Goal: Navigation & Orientation: Find specific page/section

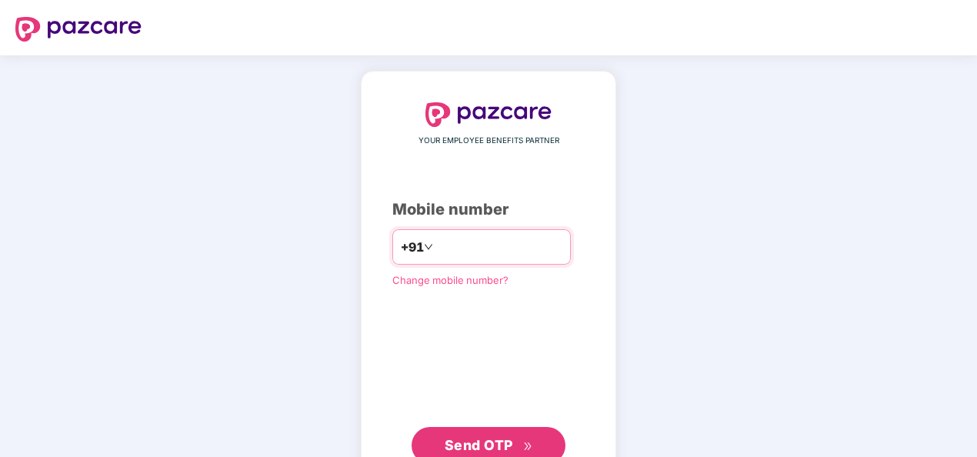
click at [512, 243] on input "number" at bounding box center [499, 247] width 126 height 25
click at [436, 250] on input "**********" at bounding box center [499, 247] width 126 height 25
type input "**********"
click at [488, 437] on span "Send OTP" at bounding box center [479, 445] width 68 height 16
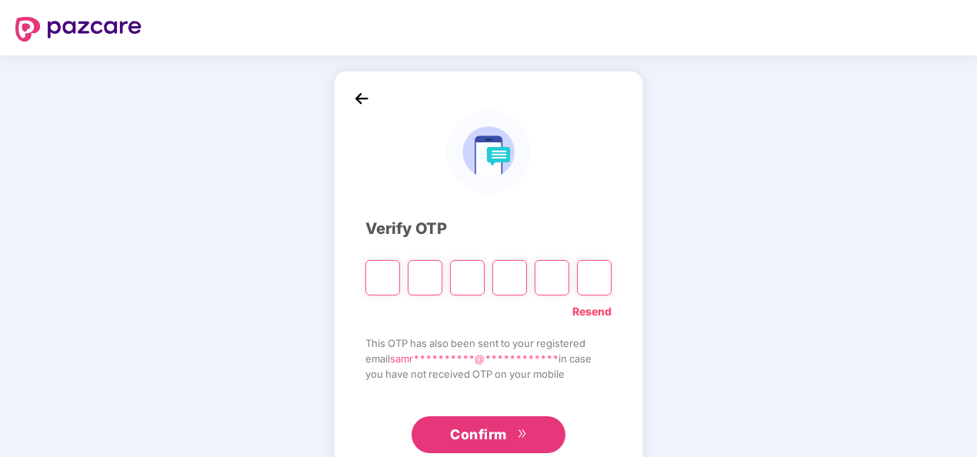
paste input "*"
type input "*"
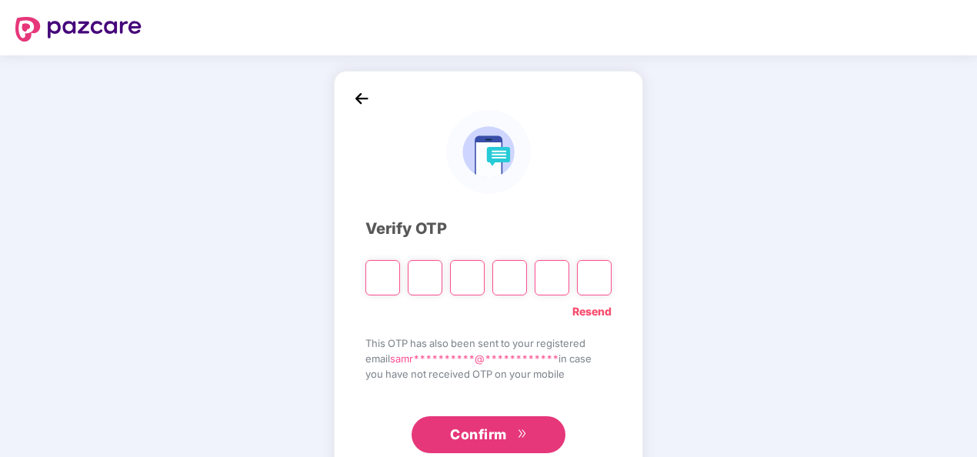
type input "*"
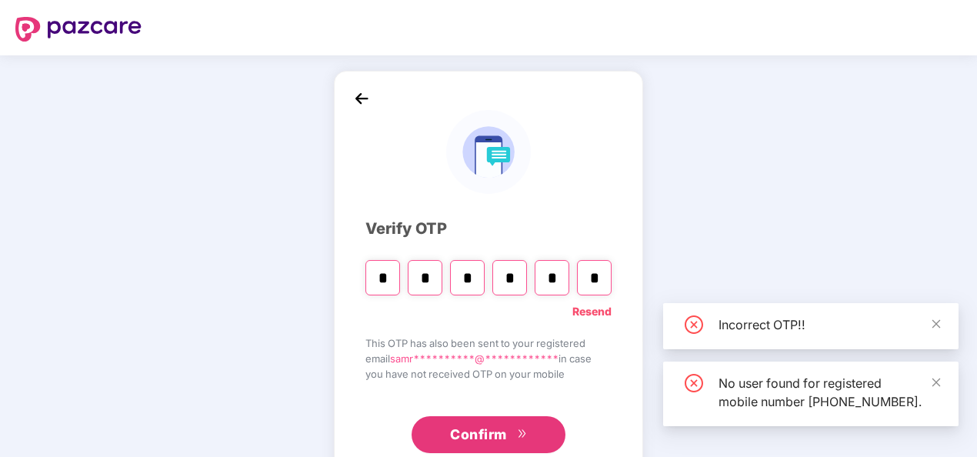
click at [494, 430] on span "Confirm" at bounding box center [478, 435] width 57 height 22
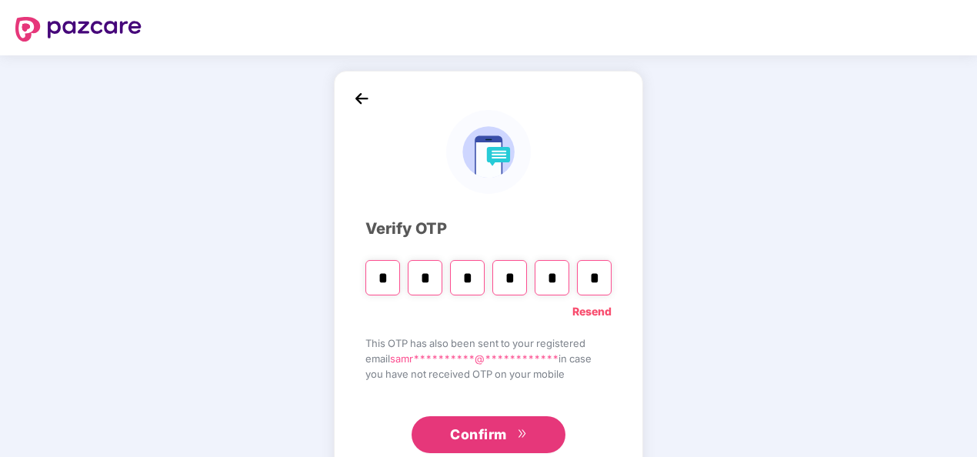
click at [582, 293] on input "*" at bounding box center [594, 277] width 35 height 35
click at [596, 285] on input "*" at bounding box center [594, 277] width 35 height 35
paste input "*"
type input "*"
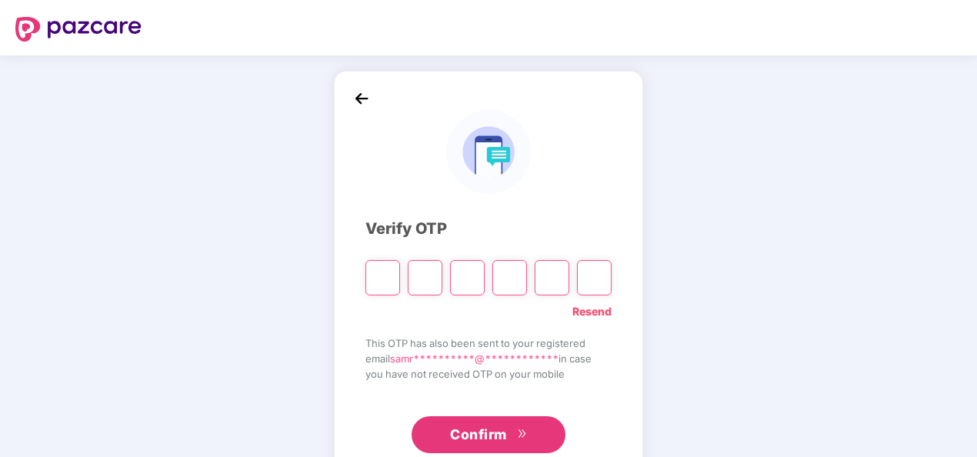
type input "*"
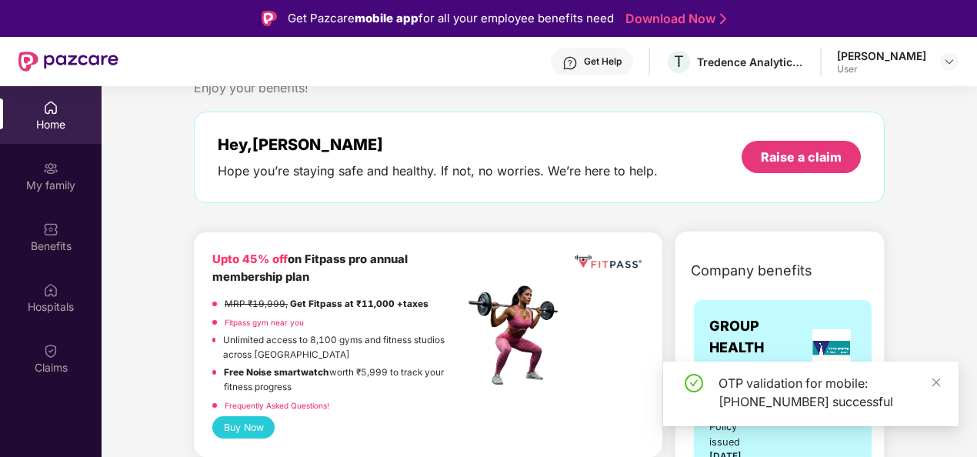
scroll to position [49, 0]
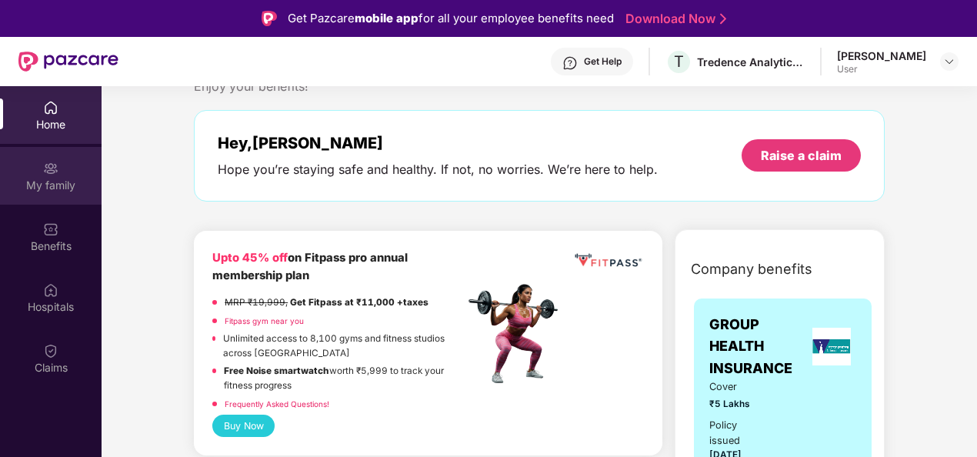
click at [47, 154] on div "My family" at bounding box center [51, 176] width 102 height 58
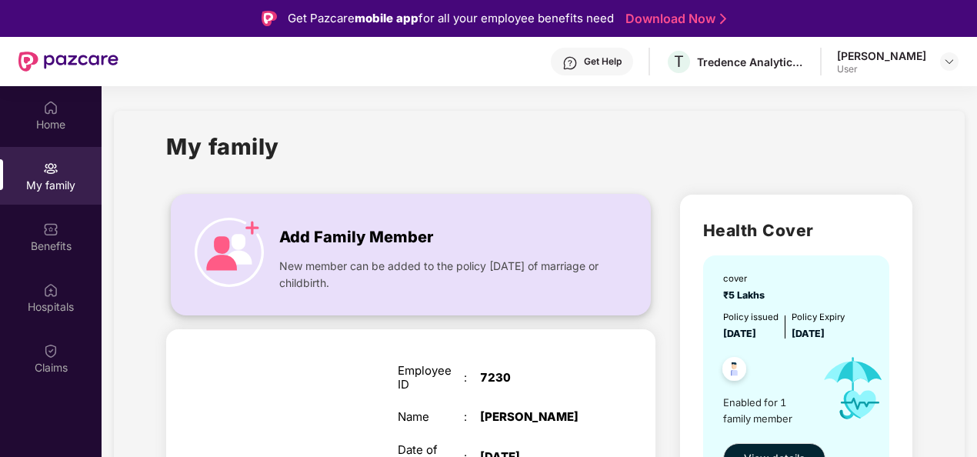
click at [393, 260] on span "New member can be added to the policy [DATE] of marriage or childbirth." at bounding box center [441, 275] width 324 height 34
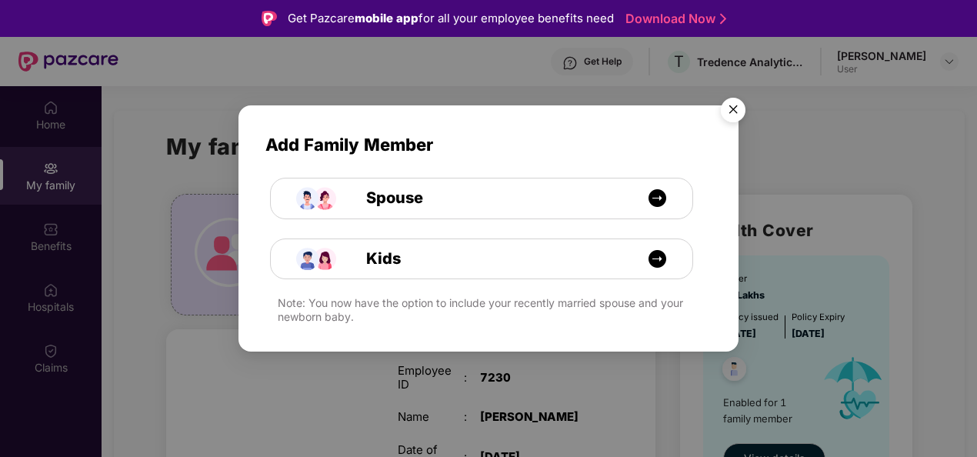
click at [729, 106] on img "Close" at bounding box center [733, 112] width 43 height 43
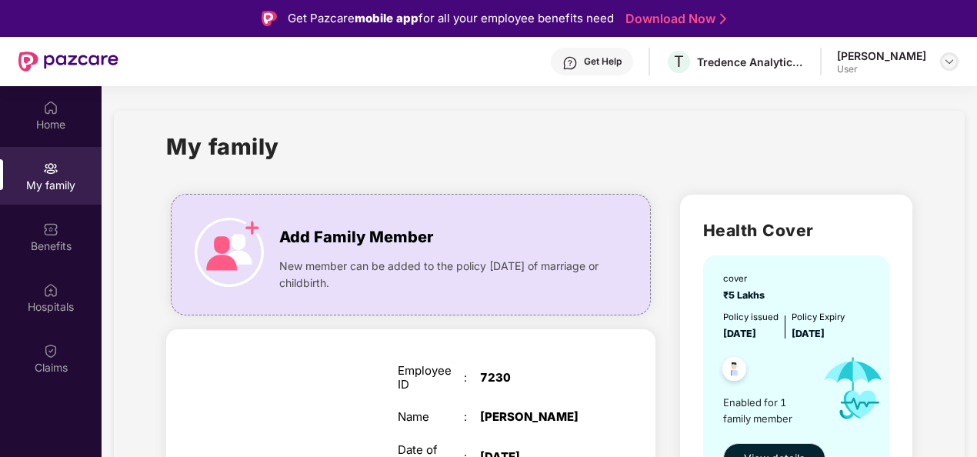
click at [951, 63] on img at bounding box center [950, 61] width 12 height 12
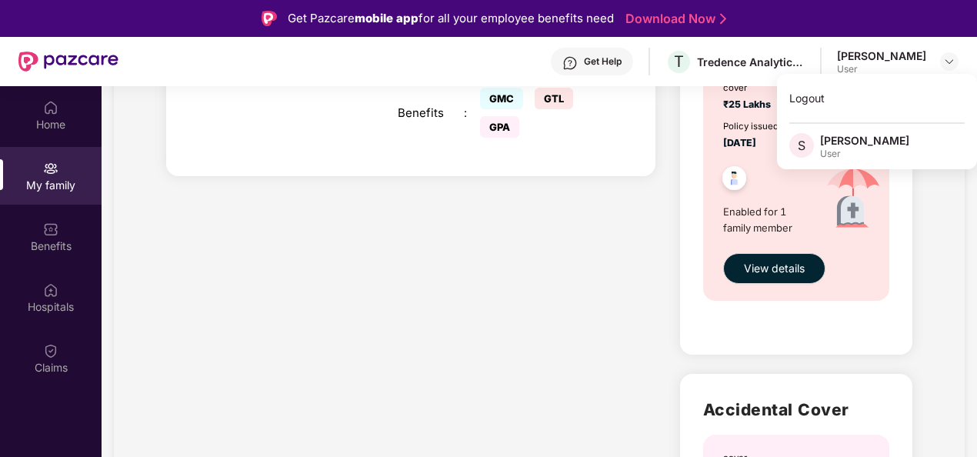
scroll to position [804, 0]
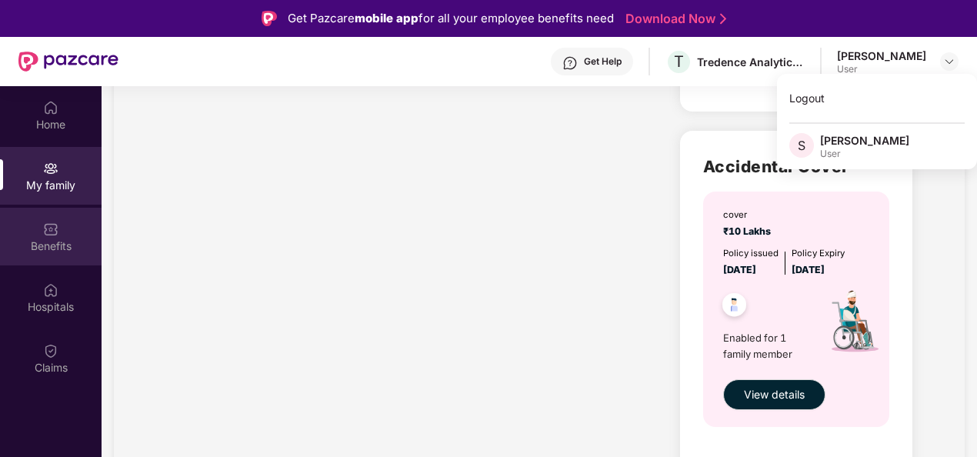
click at [65, 225] on div "Benefits" at bounding box center [51, 237] width 102 height 58
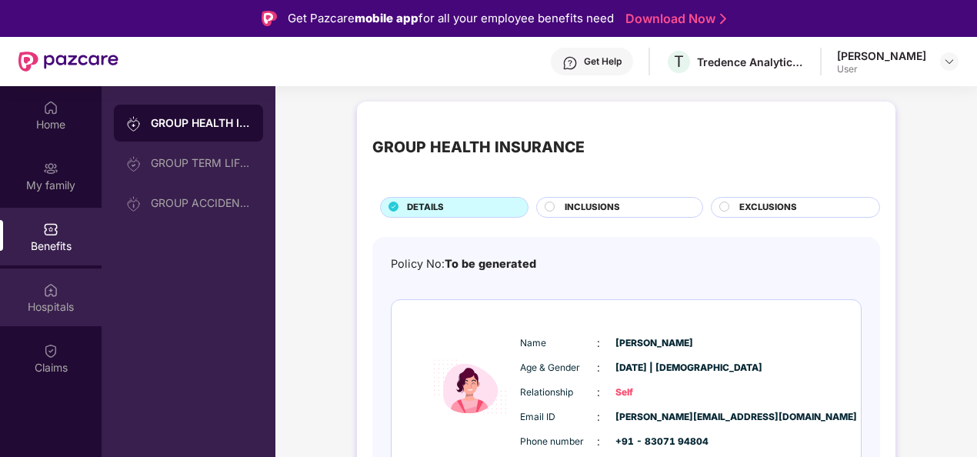
click at [47, 293] on img at bounding box center [50, 289] width 15 height 15
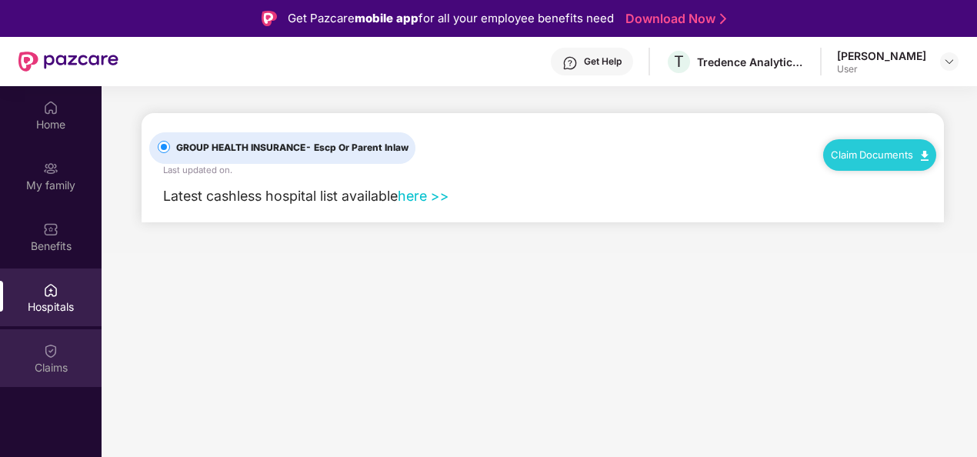
click at [36, 353] on div "Claims" at bounding box center [51, 358] width 102 height 58
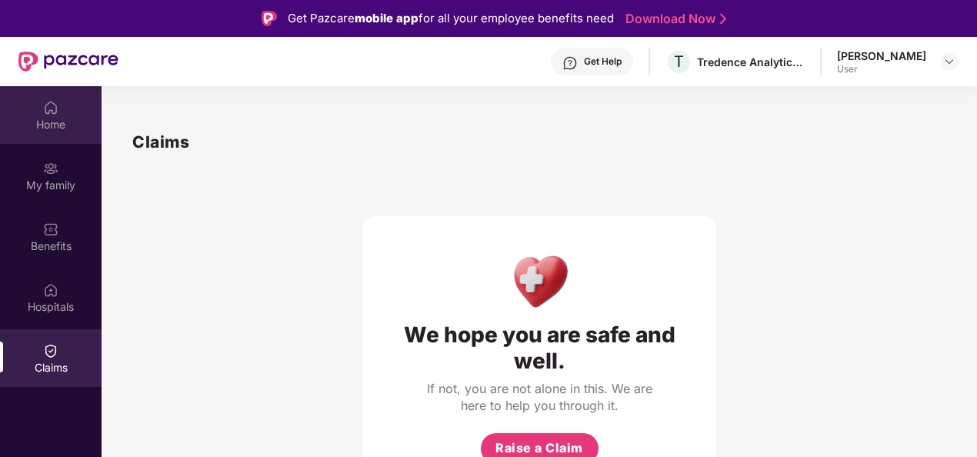
click at [56, 125] on div "Home" at bounding box center [51, 124] width 102 height 15
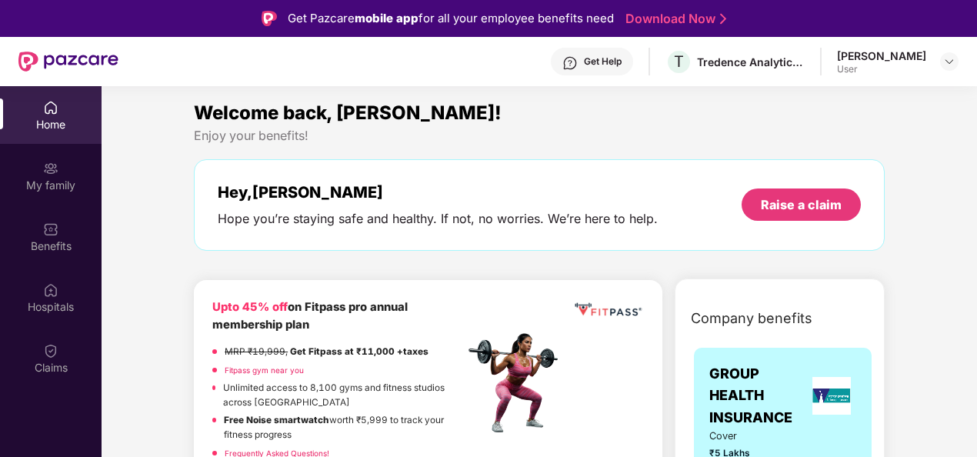
click at [608, 58] on div "Get Help" at bounding box center [603, 61] width 38 height 12
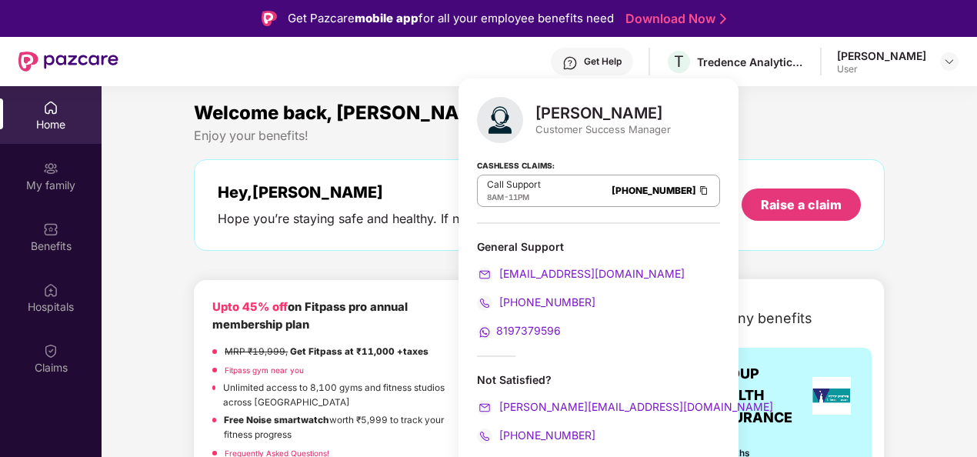
click at [671, 122] on div "[PERSON_NAME]" at bounding box center [603, 113] width 135 height 18
click at [848, 262] on div "Welcome back, [PERSON_NAME]! Enjoy your benefits! Hey, [PERSON_NAME] Hope you’r…" at bounding box center [539, 183] width 703 height 168
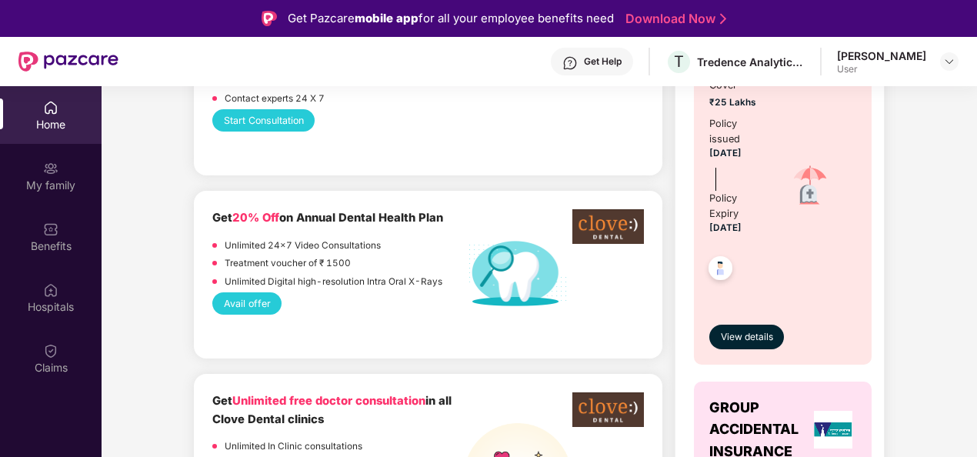
scroll to position [899, 0]
